Goal: Task Accomplishment & Management: Use online tool/utility

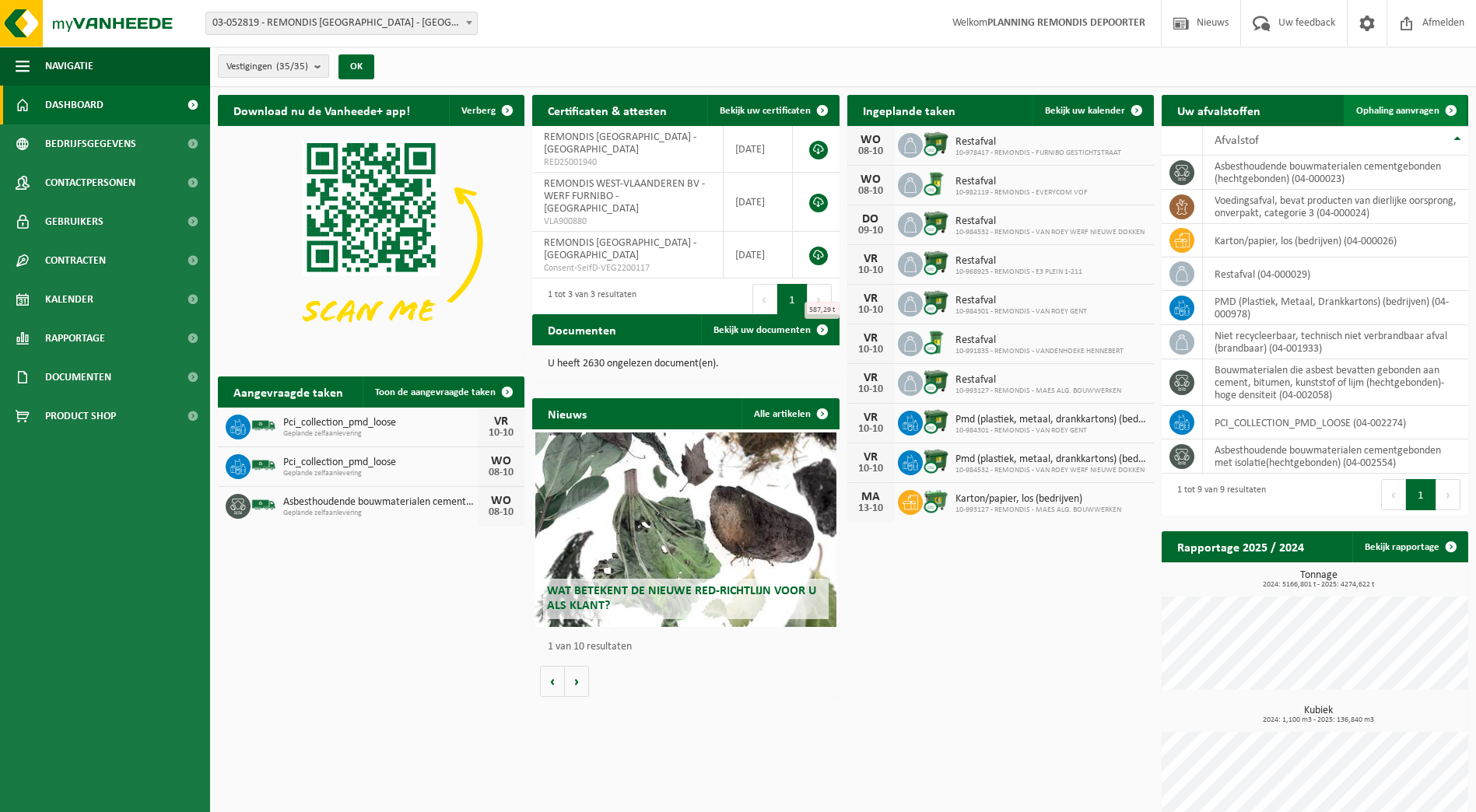
click at [1416, 108] on span "Ophaling aanvragen" at bounding box center [1397, 111] width 84 height 10
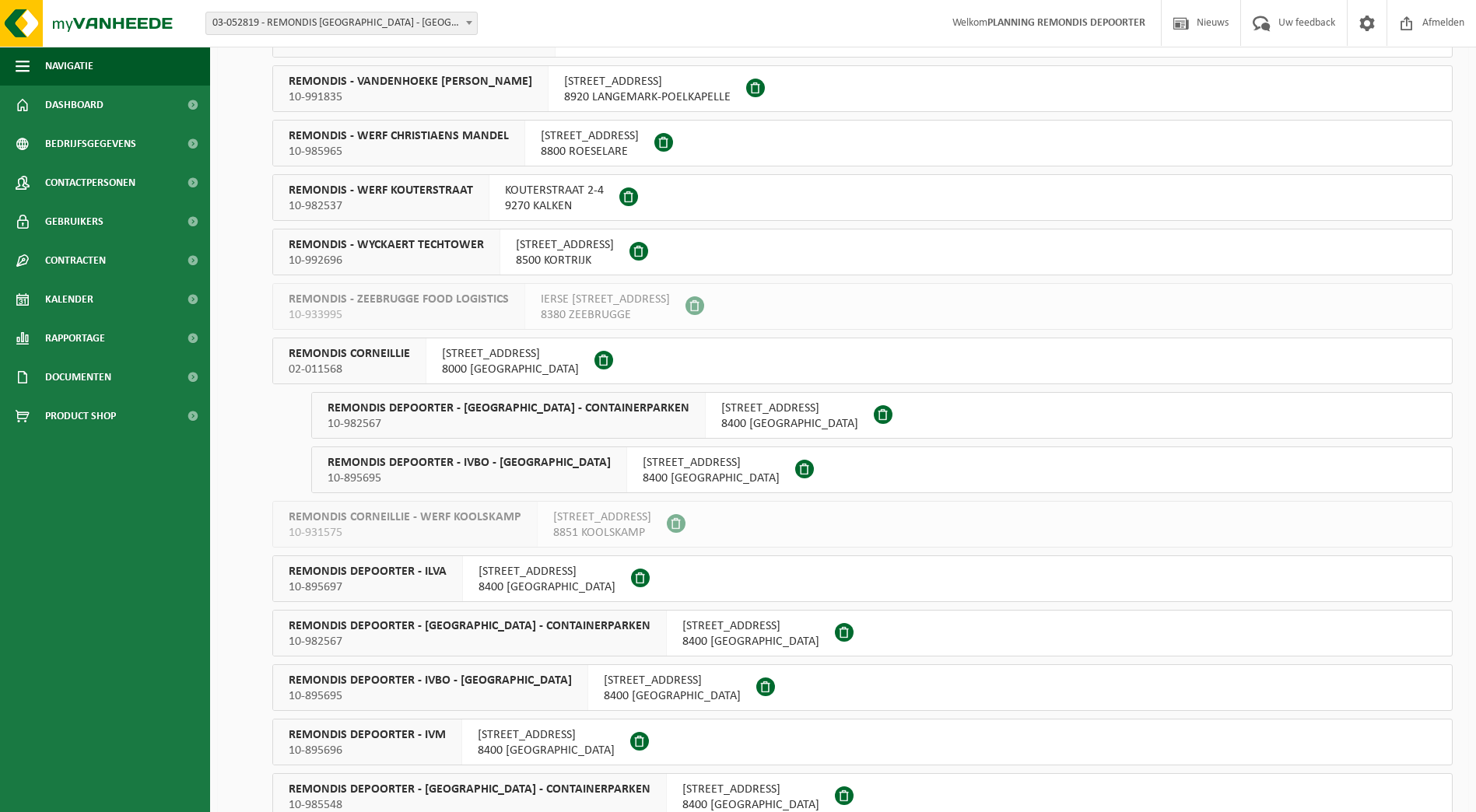
scroll to position [934, 0]
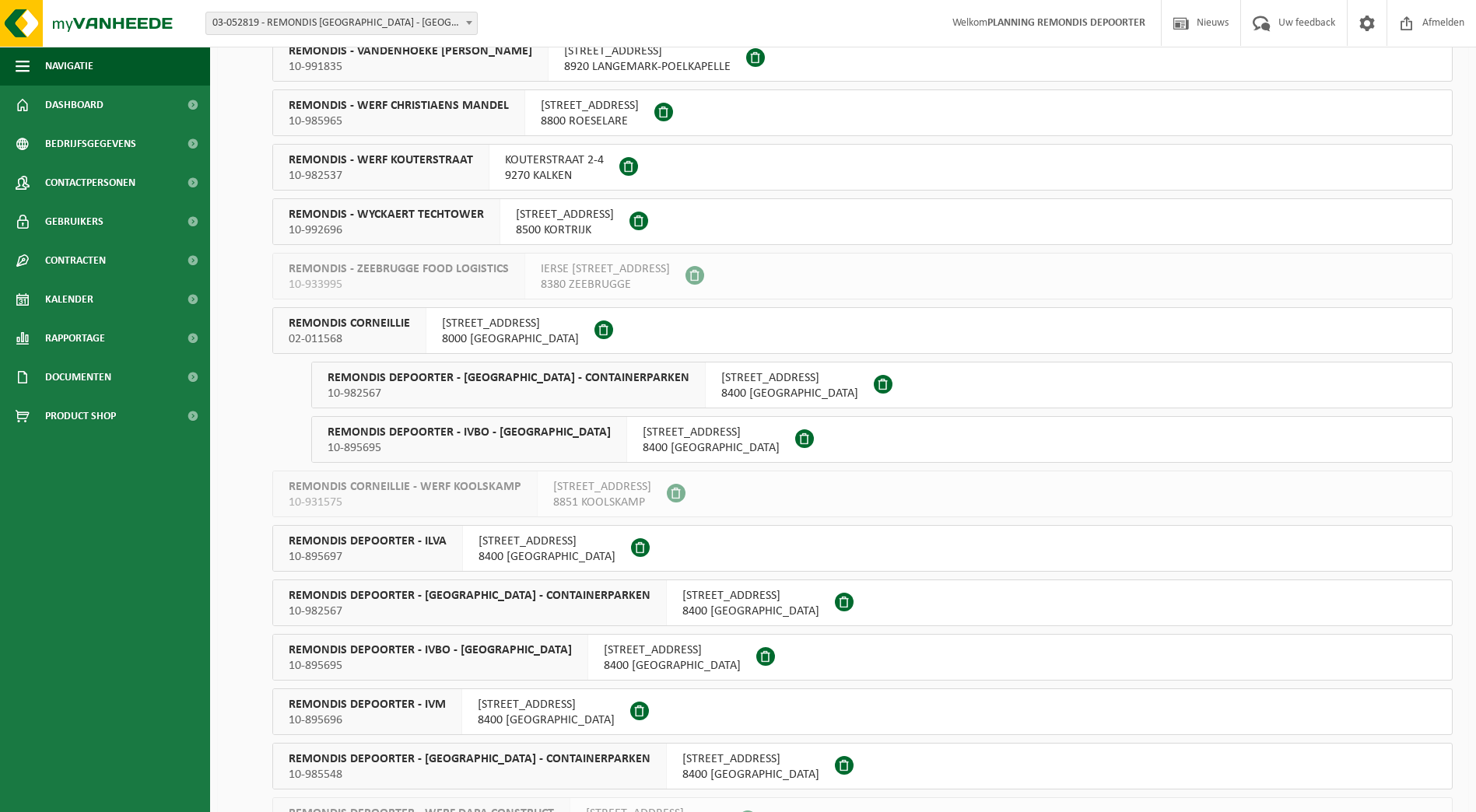
click at [426, 539] on span "REMONDIS DEPOORTER - ILVA" at bounding box center [368, 541] width 157 height 16
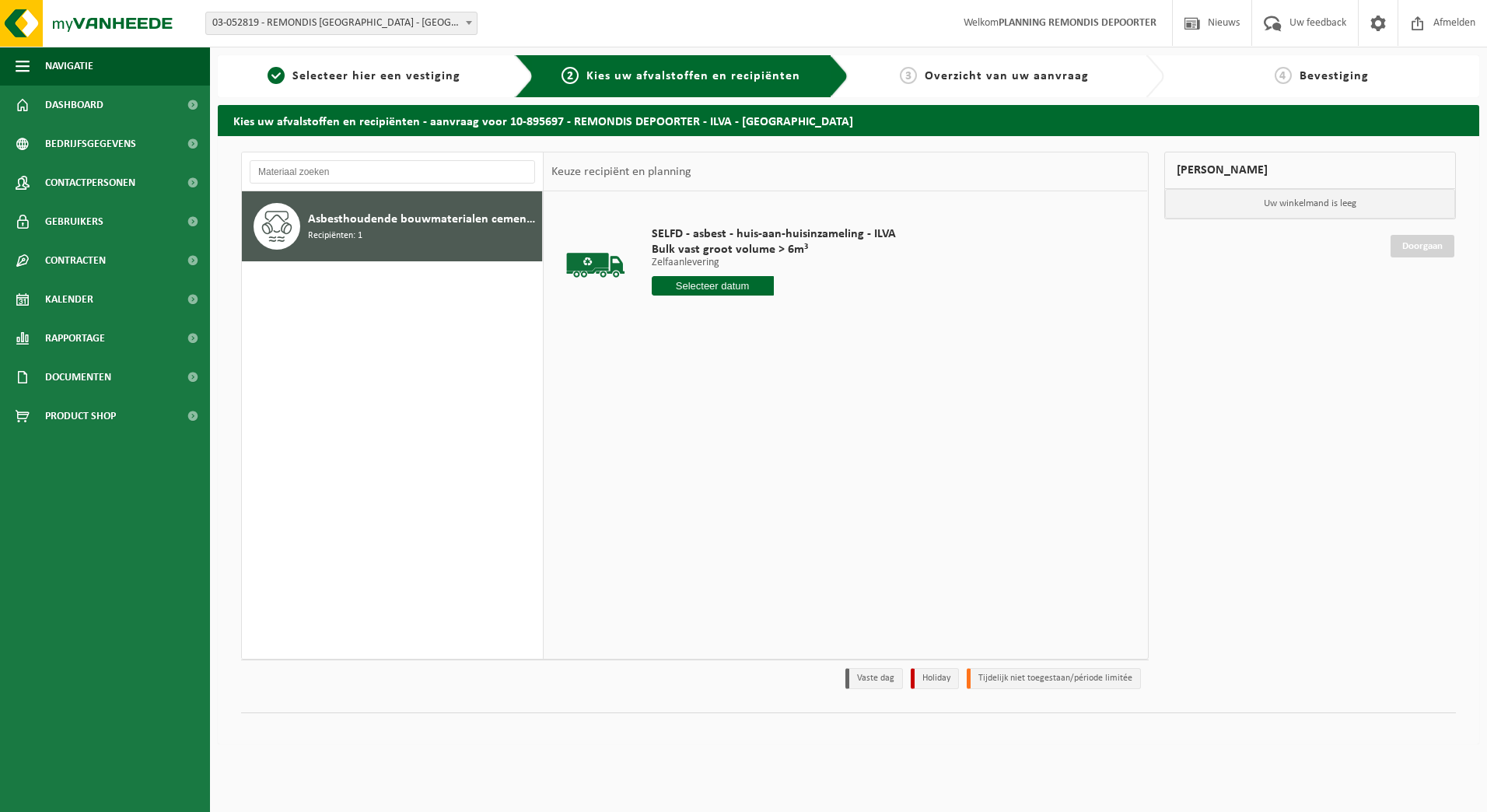
click at [689, 279] on input "text" at bounding box center [713, 286] width 123 height 20
click at [744, 394] on div "9" at bounding box center [747, 399] width 27 height 25
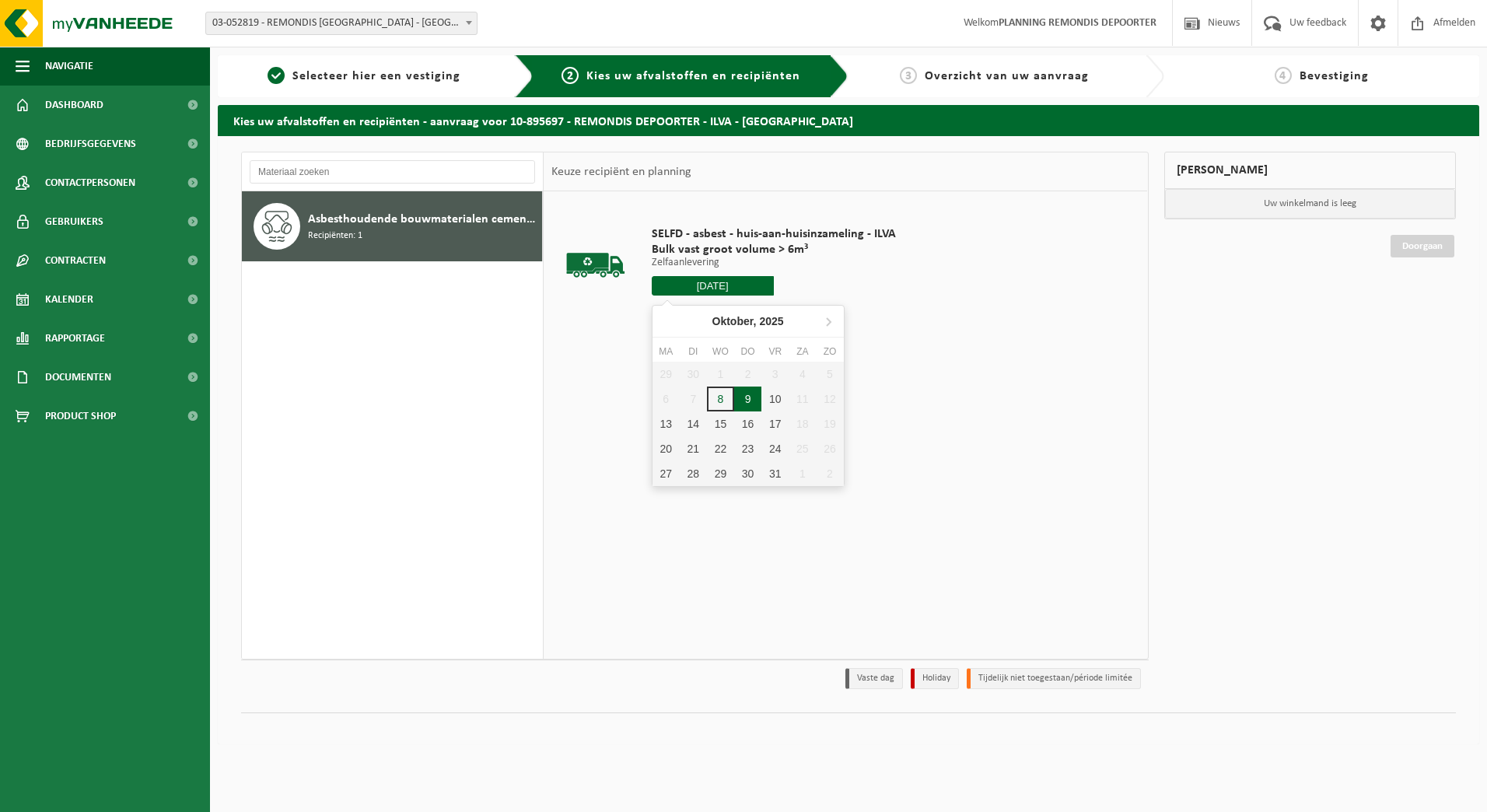
type input "Van 2025-10-09"
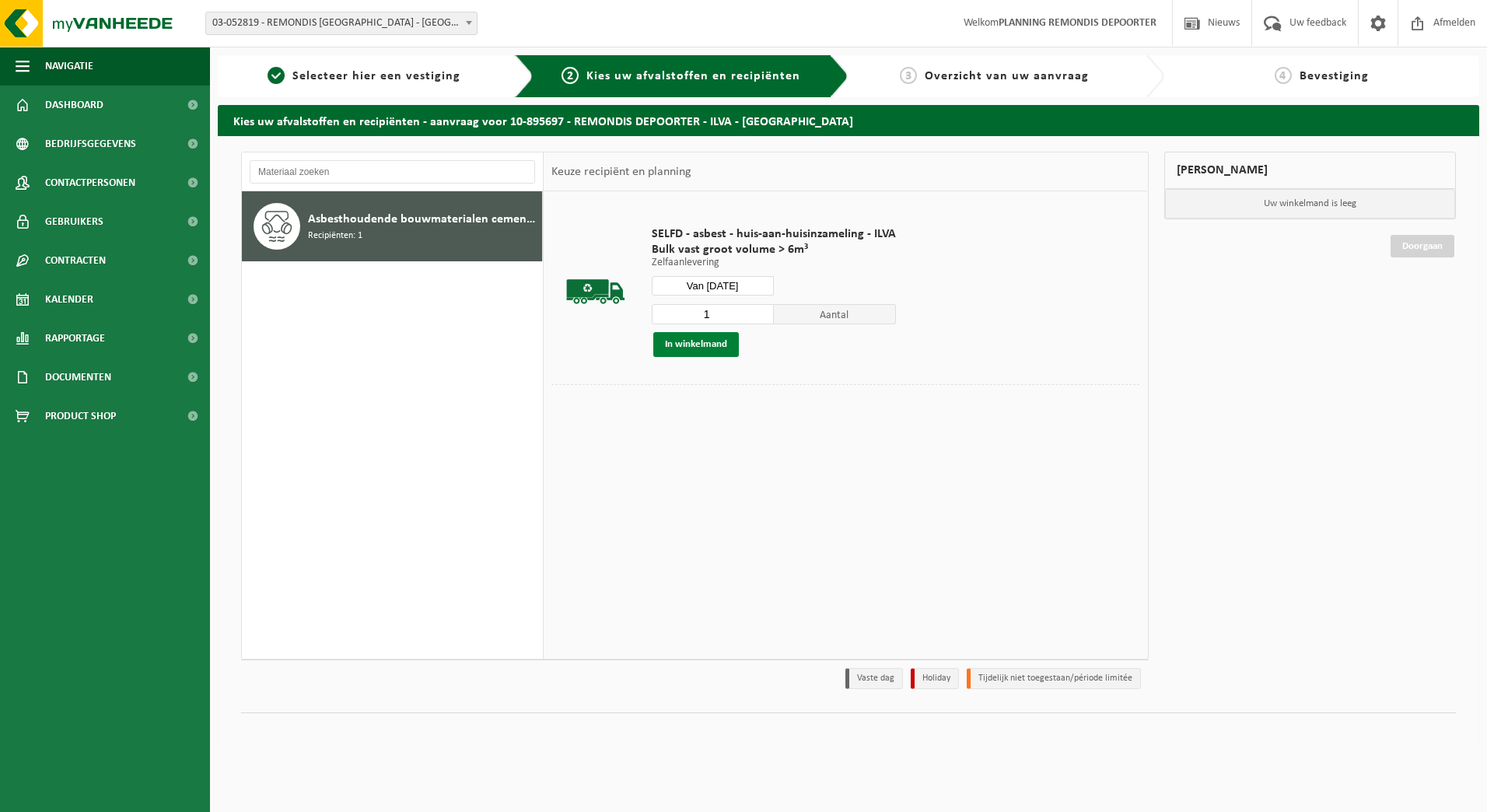
click at [695, 346] on button "In winkelmand" at bounding box center [697, 344] width 86 height 25
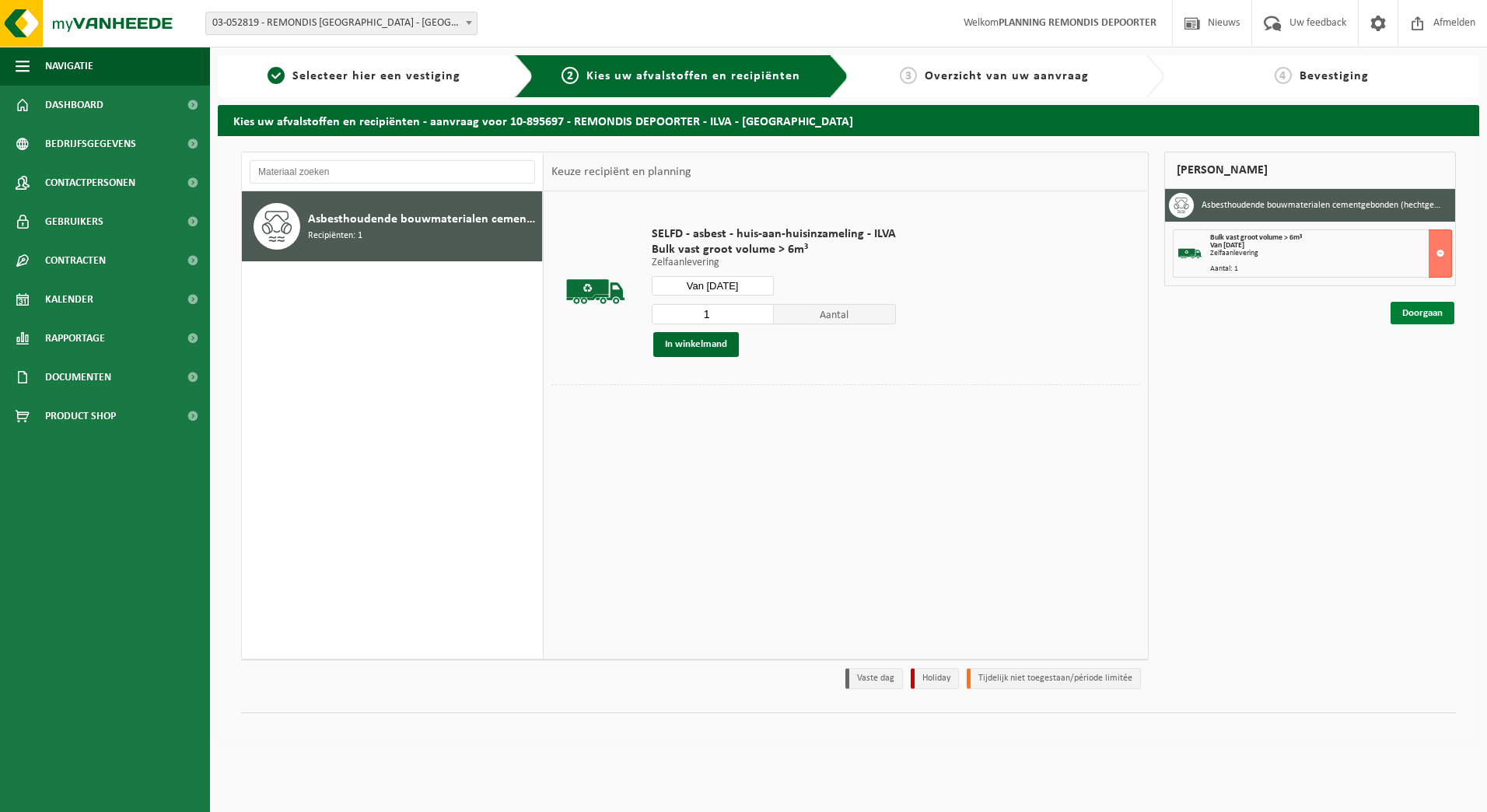
click at [1419, 314] on link "Doorgaan" at bounding box center [1423, 313] width 64 height 23
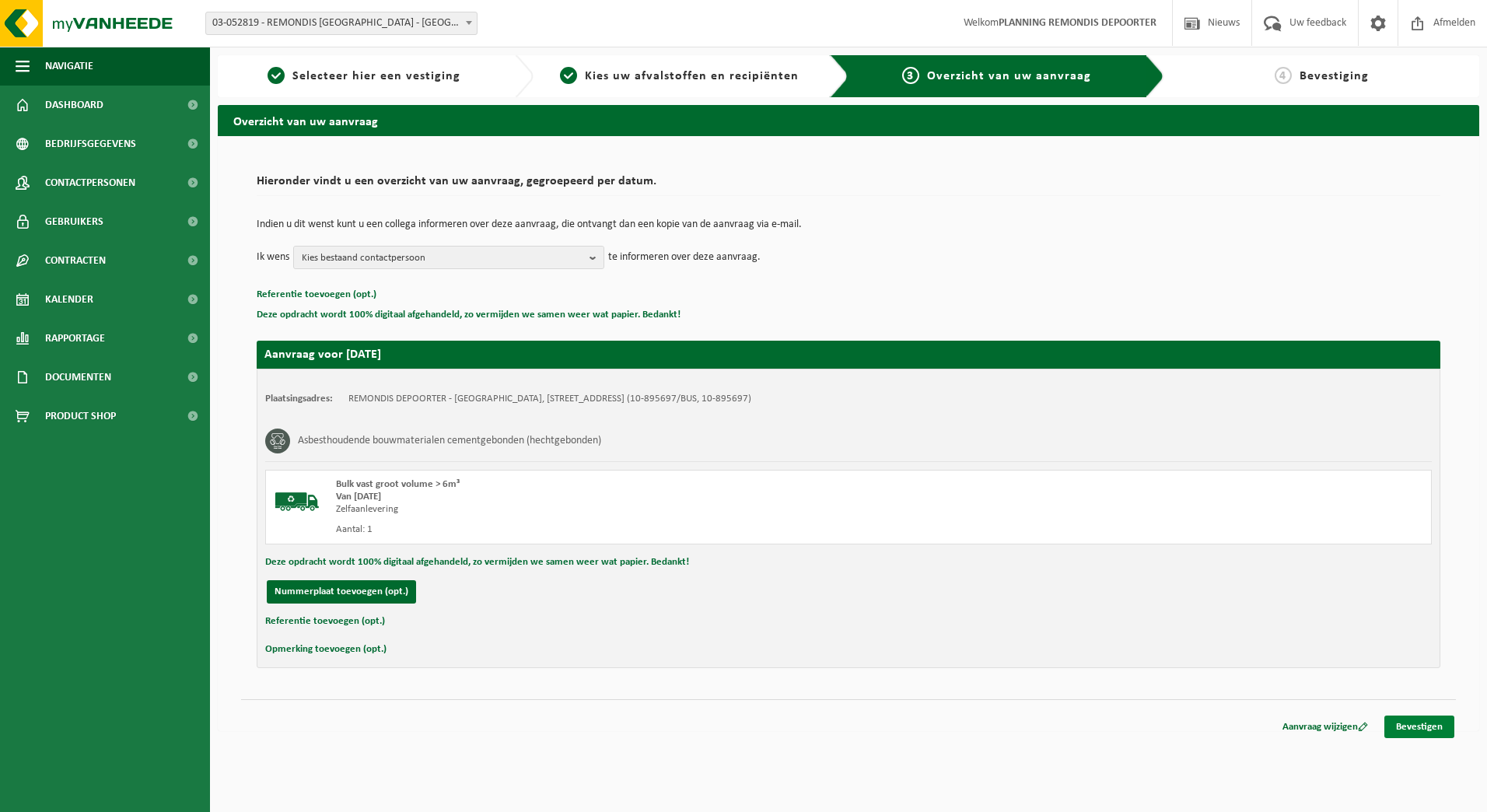
click at [1398, 718] on link "Bevestigen" at bounding box center [1419, 726] width 70 height 23
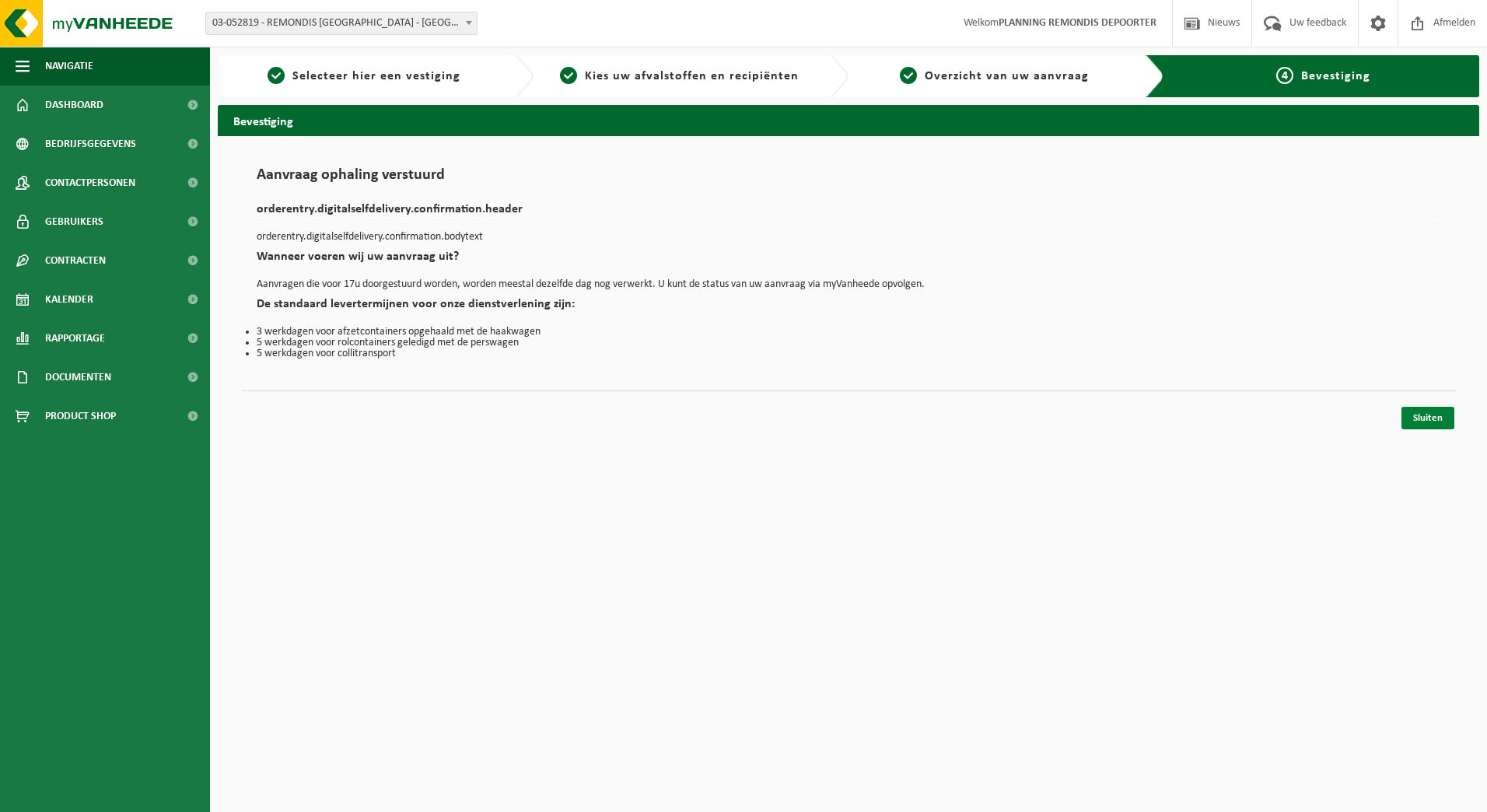
click at [1442, 413] on link "Sluiten" at bounding box center [1428, 417] width 53 height 23
